Goal: Communication & Community: Answer question/provide support

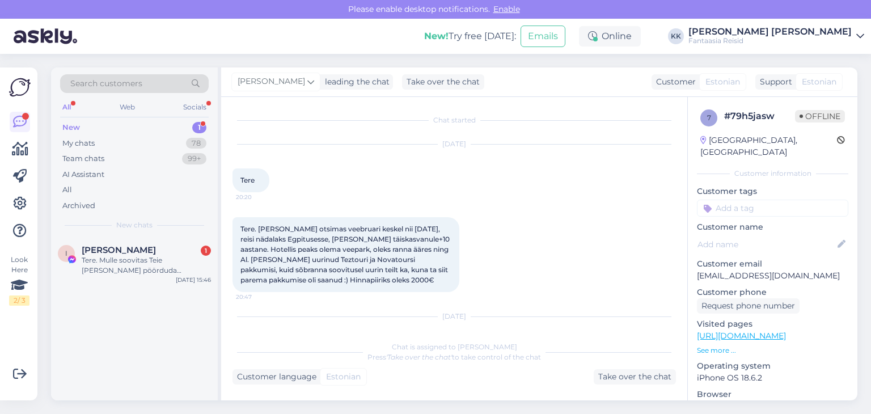
scroll to position [101, 0]
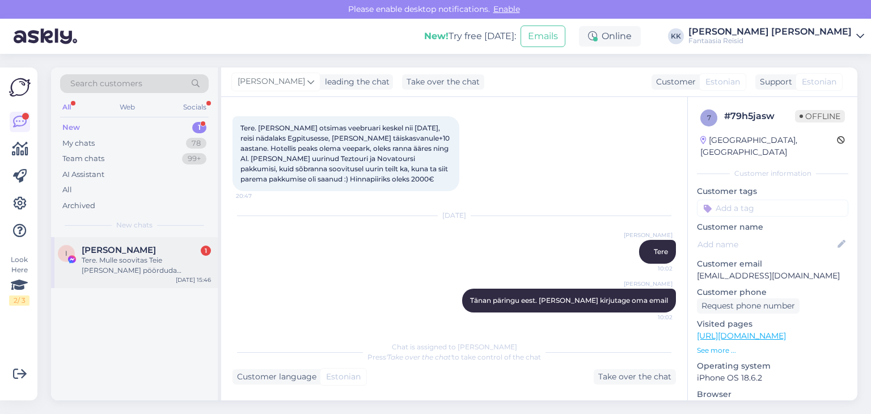
click at [151, 268] on div "Tere. Mulle soovitas Teie [PERSON_NAME] pöörduda [PERSON_NAME], [PERSON_NAME] o…" at bounding box center [146, 265] width 129 height 20
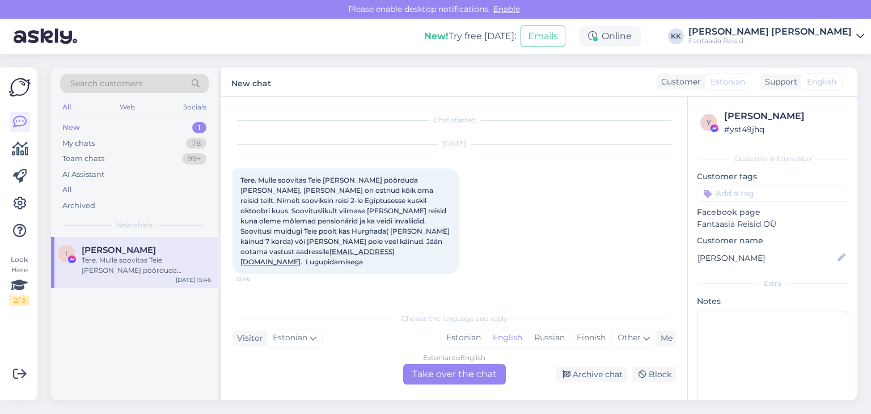
click at [82, 127] on div "New 1" at bounding box center [134, 128] width 149 height 16
drag, startPoint x: 453, startPoint y: 375, endPoint x: 435, endPoint y: 372, distance: 18.3
click at [453, 374] on div "Estonian to English Take over the chat" at bounding box center [454, 374] width 103 height 20
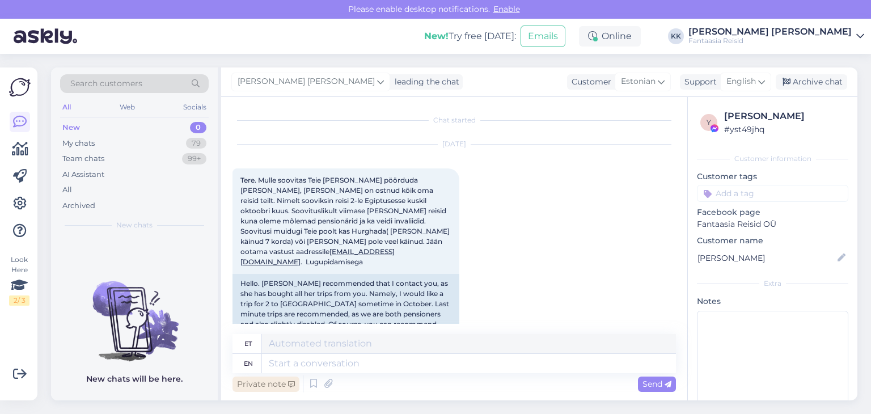
click at [263, 386] on div "Private note" at bounding box center [265, 383] width 67 height 15
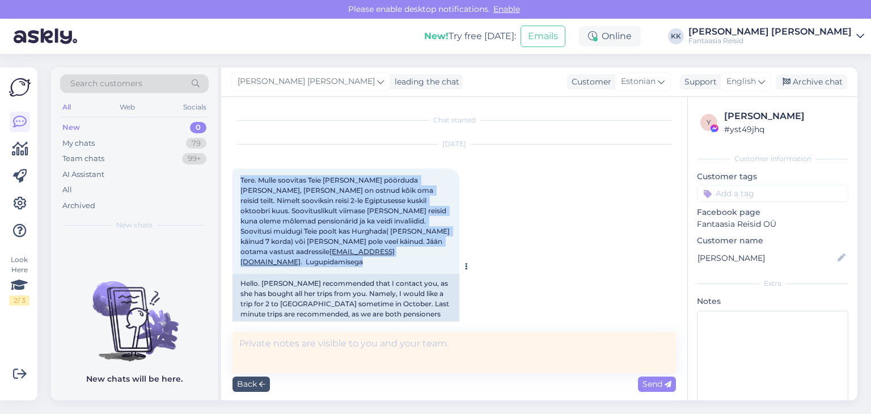
drag, startPoint x: 240, startPoint y: 173, endPoint x: 303, endPoint y: 261, distance: 107.3
click at [303, 261] on div "Tere. Mulle soovitas Teie [PERSON_NAME] pöörduda [PERSON_NAME], [PERSON_NAME] o…" at bounding box center [345, 220] width 227 height 105
copy span "Tere. Mulle soovitas Teie [PERSON_NAME] pöörduda [PERSON_NAME], [PERSON_NAME] o…"
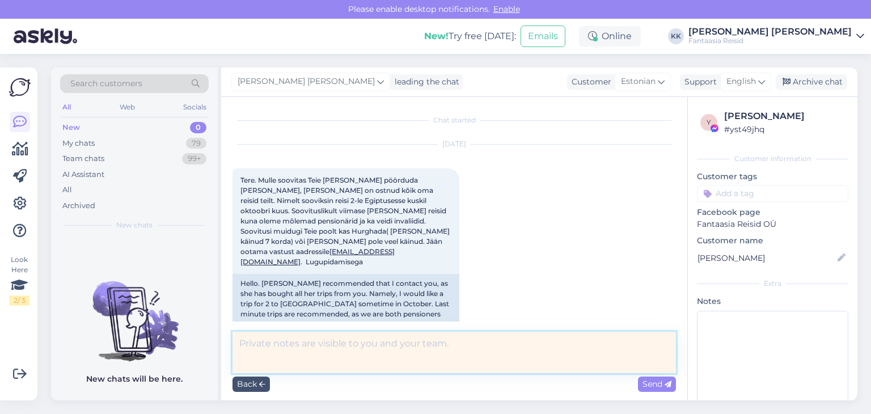
click at [287, 343] on textarea at bounding box center [453, 352] width 443 height 41
click at [375, 343] on textarea "Tere, tänan [PERSON_NAME] päringu eest. Saadan Teile hinnapakkumise meilile." at bounding box center [453, 352] width 443 height 41
drag, startPoint x: 372, startPoint y: 343, endPoint x: 270, endPoint y: 340, distance: 102.1
click at [270, 340] on textarea "Tere, tänan [PERSON_NAME] päringu eest. Saadan Teile hinnapakkumise meilile." at bounding box center [453, 352] width 443 height 41
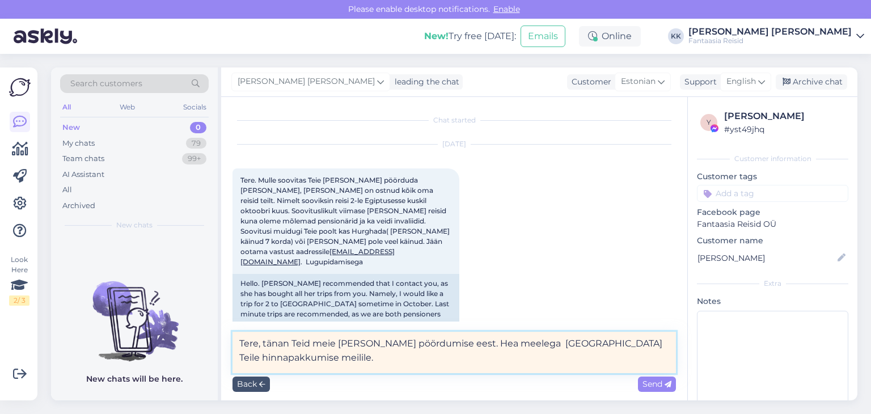
click at [544, 344] on textarea "Tere, tänan Teid meie [PERSON_NAME] pöördumise eest. Hea meelega [GEOGRAPHIC_DA…" at bounding box center [453, 352] width 443 height 41
click at [512, 343] on textarea "Tere, tänan Teid meie [PERSON_NAME] pöördumise eest. Hea meelega saadan Teile h…" at bounding box center [453, 352] width 443 height 41
drag, startPoint x: 569, startPoint y: 342, endPoint x: 646, endPoint y: 348, distance: 77.9
click at [646, 348] on textarea "Tere, tänan Teid meie [PERSON_NAME] pöördumise eest. Hea meelega saadan Teile h…" at bounding box center [453, 352] width 443 height 41
click at [658, 343] on textarea "Tere, tänan Teid meie [PERSON_NAME] pöördumise eest. Hea meelega saadan Teile h…" at bounding box center [453, 352] width 443 height 41
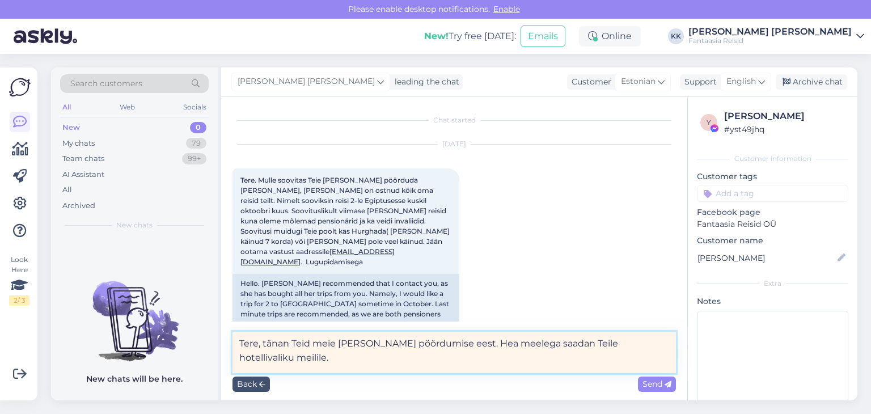
click at [621, 341] on textarea "Tere, tänan Teid meie [PERSON_NAME] pöördumise eest. Hea meelega saadan Teile h…" at bounding box center [453, 352] width 443 height 41
type textarea "Tere, tänan Teid meie [PERSON_NAME] pöördumise eest. Hea meelega saadan Teile h…"
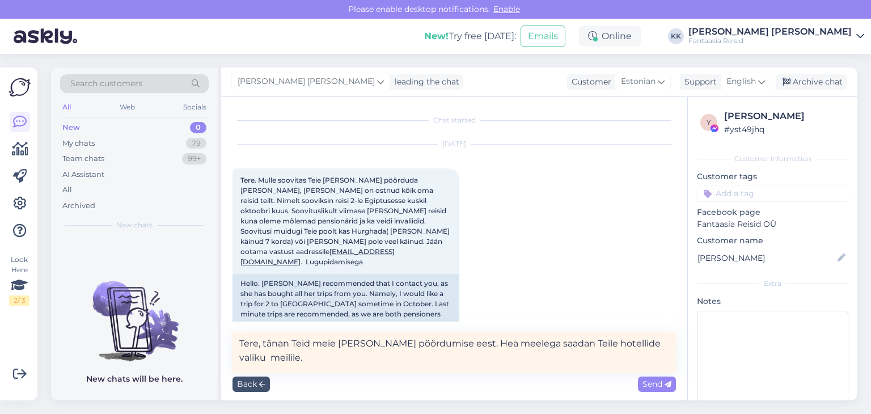
click at [651, 384] on span "Send" at bounding box center [656, 384] width 29 height 10
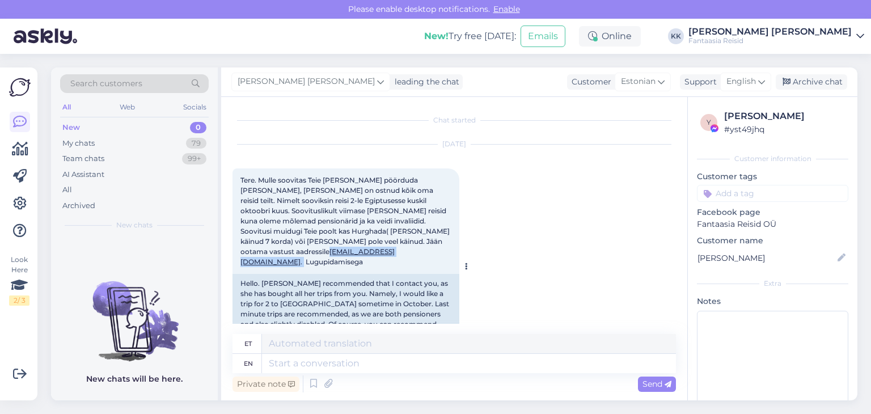
drag, startPoint x: 415, startPoint y: 243, endPoint x: 331, endPoint y: 240, distance: 84.5
click at [331, 240] on span "Tere. Mulle soovitas Teie [PERSON_NAME] pöörduda [PERSON_NAME], [PERSON_NAME] o…" at bounding box center [345, 221] width 211 height 90
copy span "[EMAIL_ADDRESS][DOMAIN_NAME] ."
click at [463, 200] on div at bounding box center [464, 266] width 10 height 196
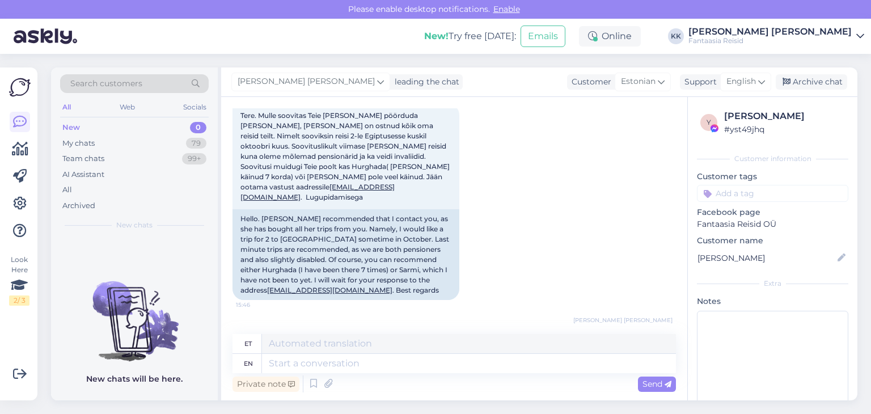
scroll to position [102, 0]
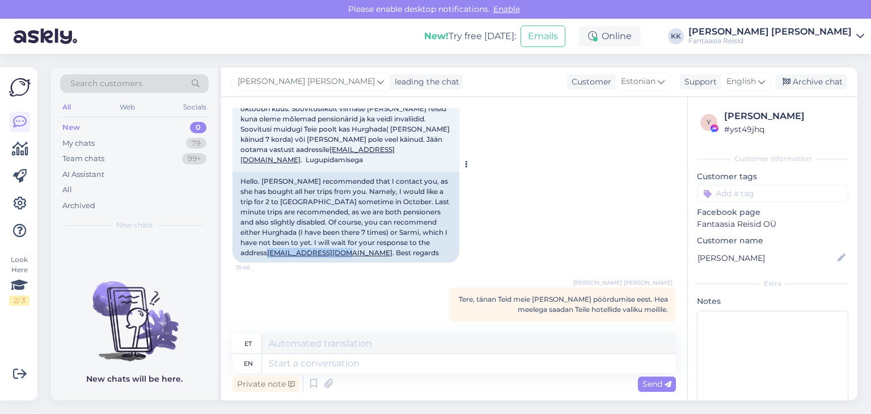
drag, startPoint x: 239, startPoint y: 241, endPoint x: 321, endPoint y: 239, distance: 82.2
click at [321, 239] on div "Hello. [PERSON_NAME] recommended that I contact you, as she has bought all her …" at bounding box center [345, 217] width 227 height 91
copy link "[EMAIL_ADDRESS][DOMAIN_NAME]"
click at [334, 271] on div "Chat started [DATE] Tere. Mulle soovitas Teie [PERSON_NAME] pöörduda [PERSON_NA…" at bounding box center [458, 215] width 453 height 215
